Goal: Find contact information: Obtain details needed to contact an individual or organization

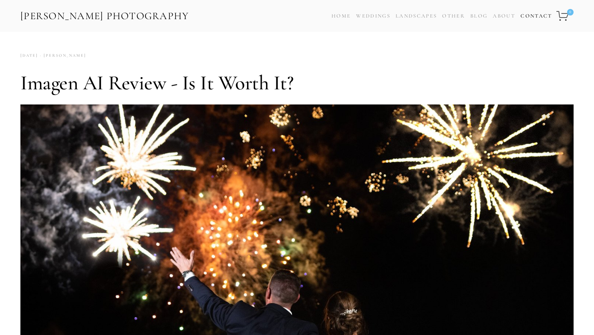
click at [520, 22] on link "Contact" at bounding box center [535, 16] width 31 height 12
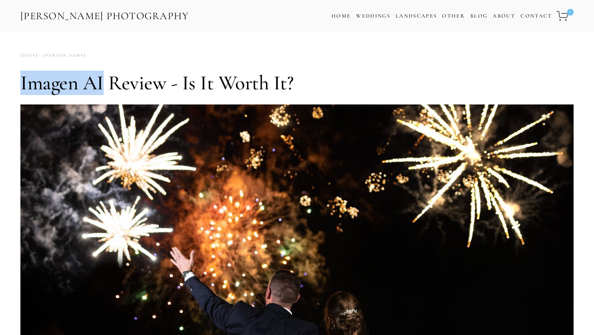
drag, startPoint x: 22, startPoint y: 95, endPoint x: 105, endPoint y: 103, distance: 84.0
click at [104, 95] on h1 "Imagen AI Review - Is It Worth It?" at bounding box center [296, 83] width 553 height 24
copy h1 "Imagen AI"
click at [35, 84] on h1 "Imagen AI Review - Is It Worth It?" at bounding box center [296, 83] width 553 height 24
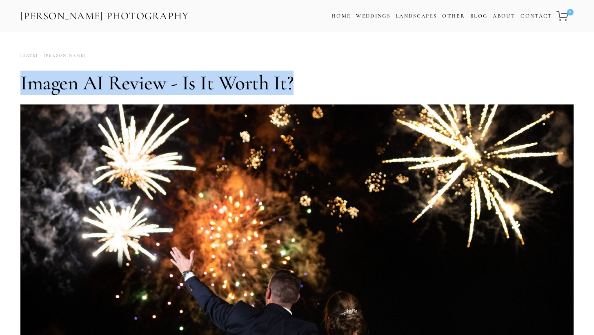
drag, startPoint x: 64, startPoint y: 87, endPoint x: 295, endPoint y: 84, distance: 230.1
click at [295, 84] on h1 "Imagen AI Review - Is It Worth It?" at bounding box center [296, 83] width 553 height 24
copy h1 "Imagen AI Review - Is It Worth It?"
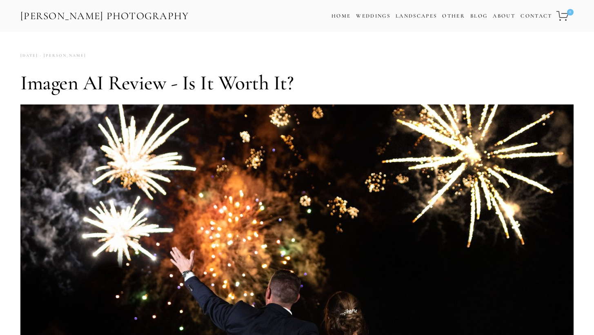
click at [355, 61] on div "Zach Nichols December 8, 2023 4 Comments" at bounding box center [296, 55] width 553 height 11
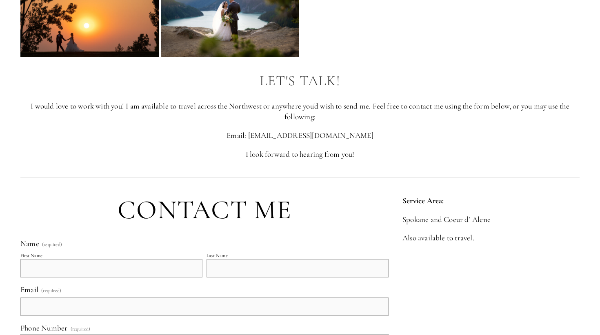
scroll to position [94, 0]
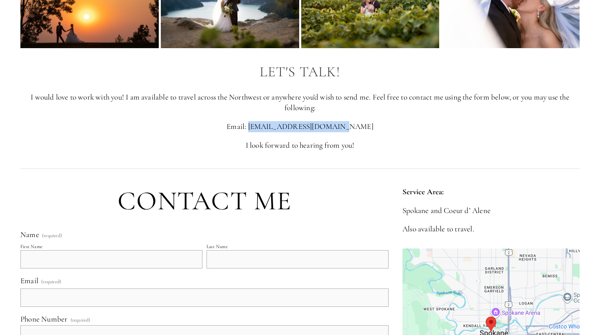
drag, startPoint x: 273, startPoint y: 127, endPoint x: 381, endPoint y: 126, distance: 107.7
click at [363, 127] on p "Email: [EMAIL_ADDRESS][DOMAIN_NAME]" at bounding box center [299, 126] width 559 height 11
copy p "[EMAIL_ADDRESS][DOMAIN_NAME]"
